Goal: Use online tool/utility: Utilize a website feature to perform a specific function

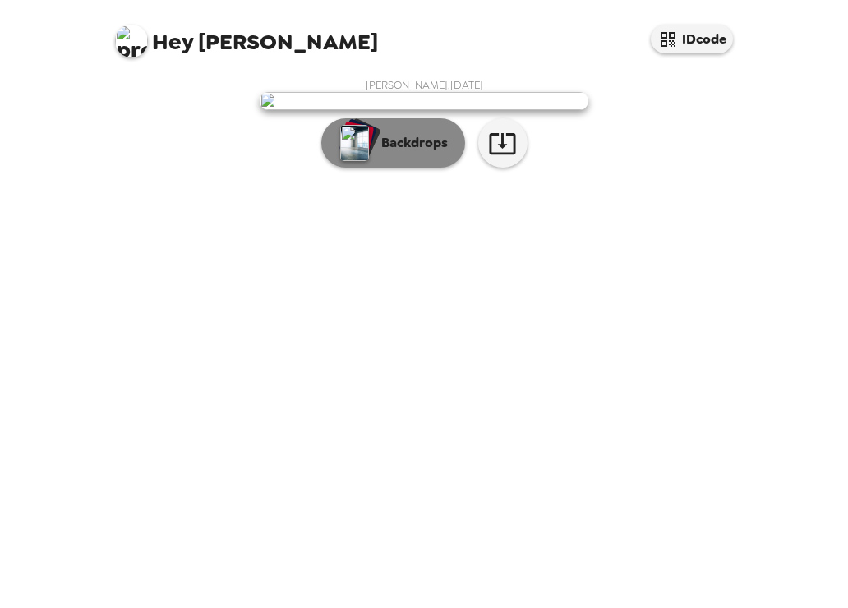
click at [404, 153] on p "Backdrops" at bounding box center [410, 143] width 75 height 20
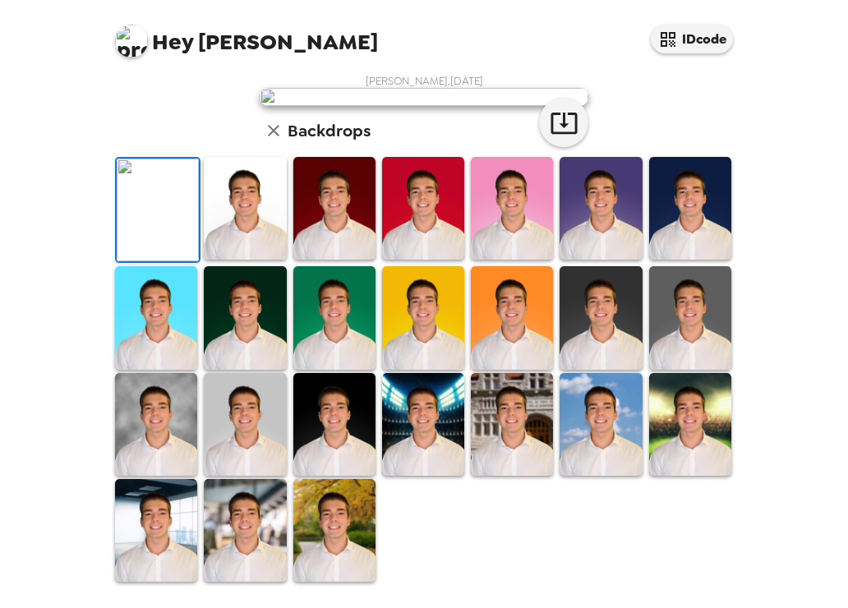
scroll to position [389, 0]
click at [152, 421] on img at bounding box center [156, 424] width 82 height 103
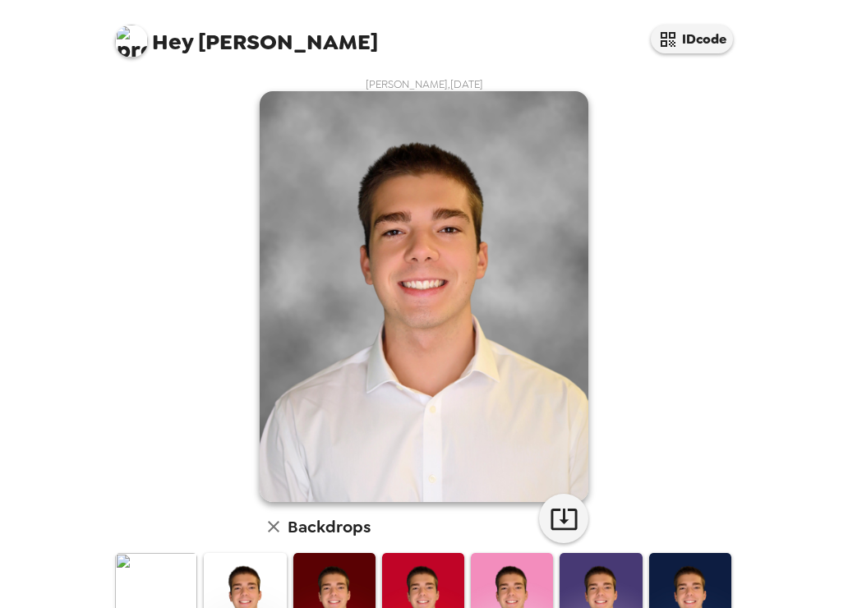
scroll to position [0, 0]
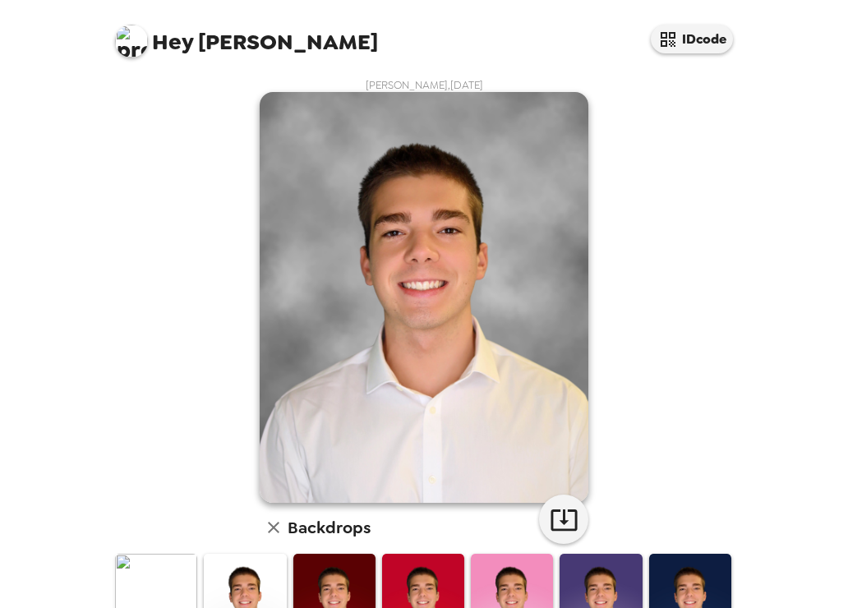
click at [431, 274] on img at bounding box center [424, 297] width 329 height 411
click at [553, 517] on icon "button" at bounding box center [564, 519] width 29 height 29
